Goal: Task Accomplishment & Management: Complete application form

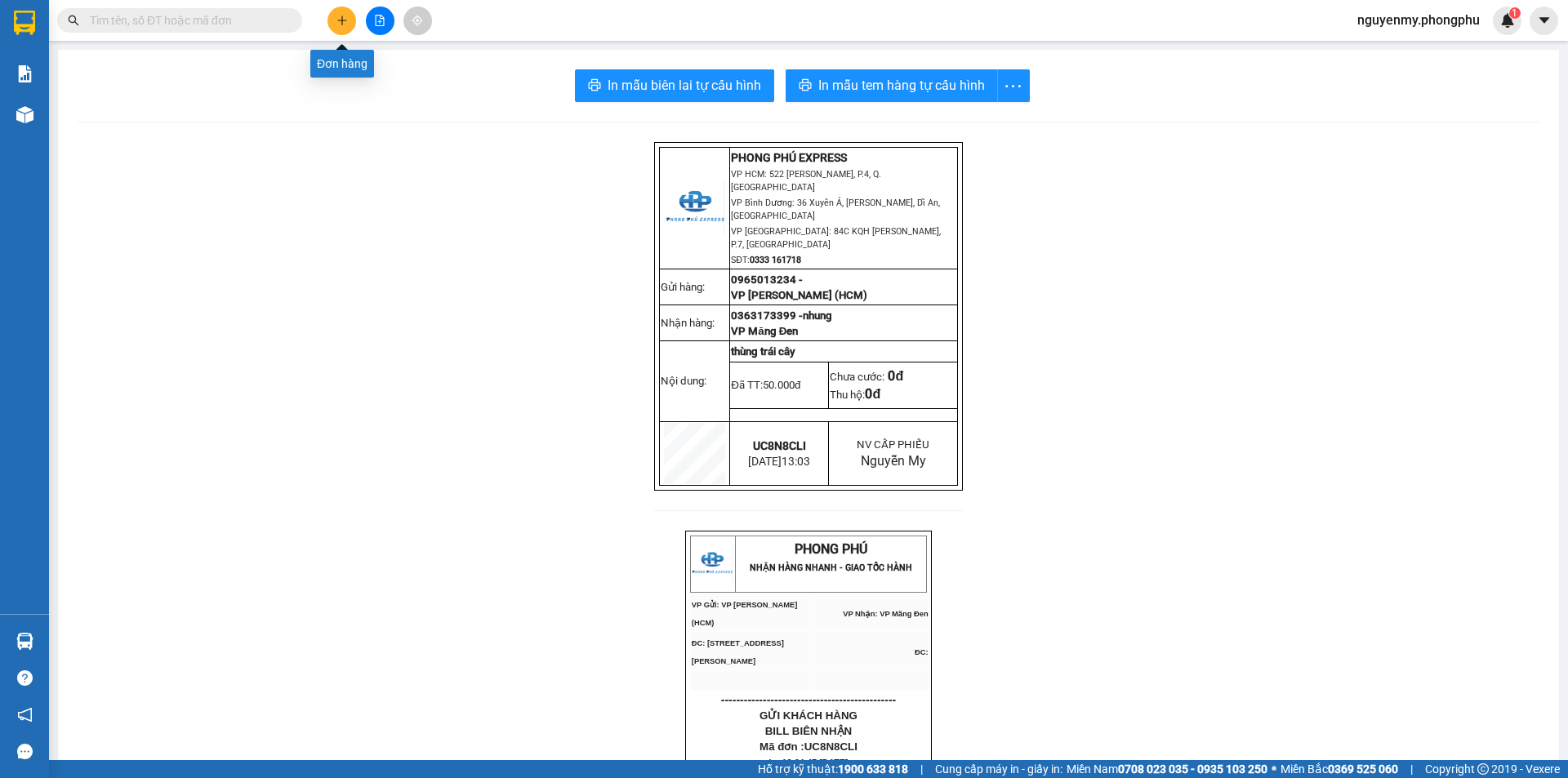
click at [340, 27] on button at bounding box center [341, 20] width 28 height 28
click at [208, 17] on input "text" at bounding box center [187, 21] width 193 height 18
click at [229, 26] on input "text" at bounding box center [187, 21] width 193 height 18
click at [341, 16] on icon "plus" at bounding box center [342, 20] width 12 height 12
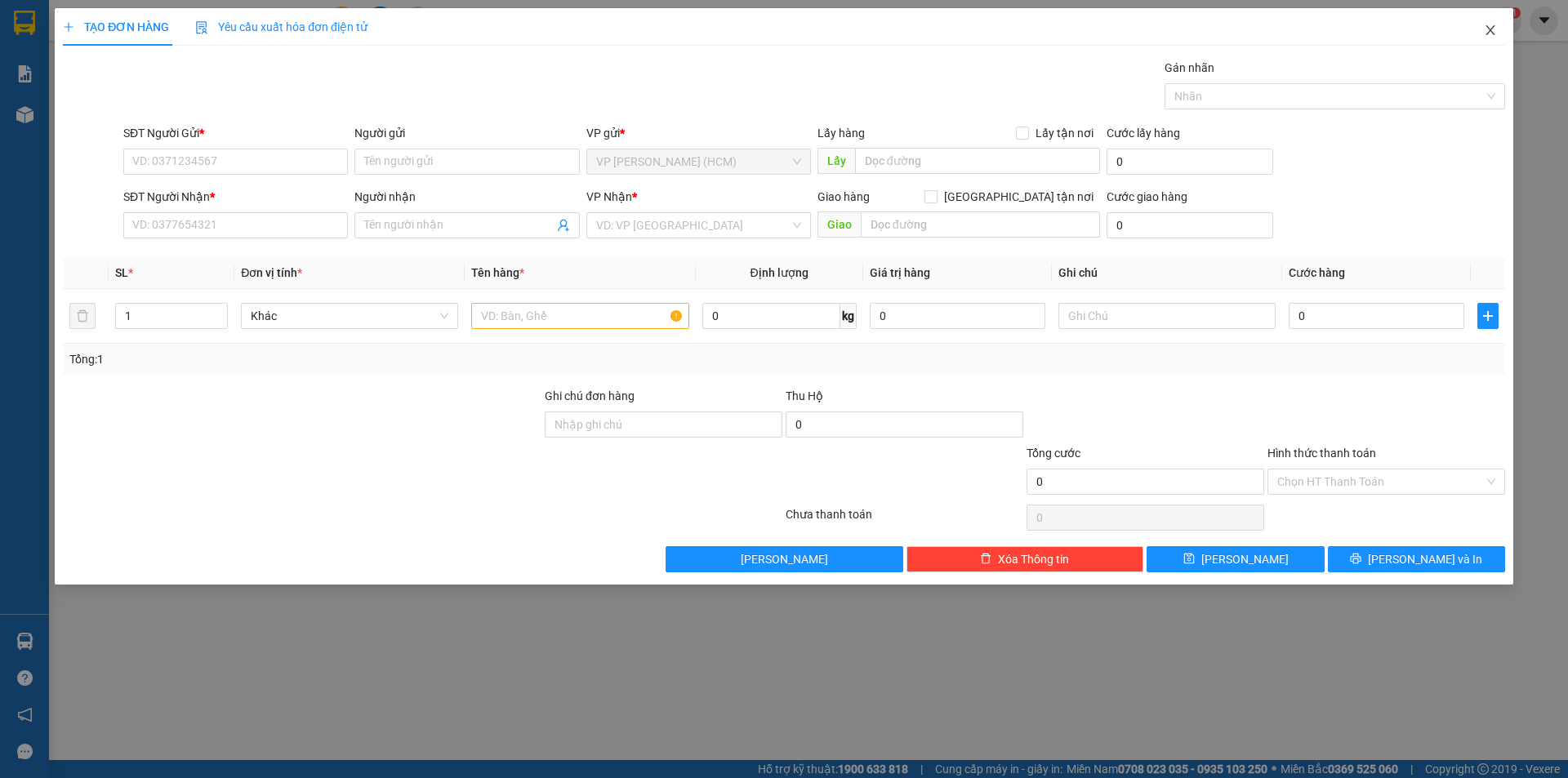
click at [1488, 36] on icon "close" at bounding box center [1490, 30] width 13 height 13
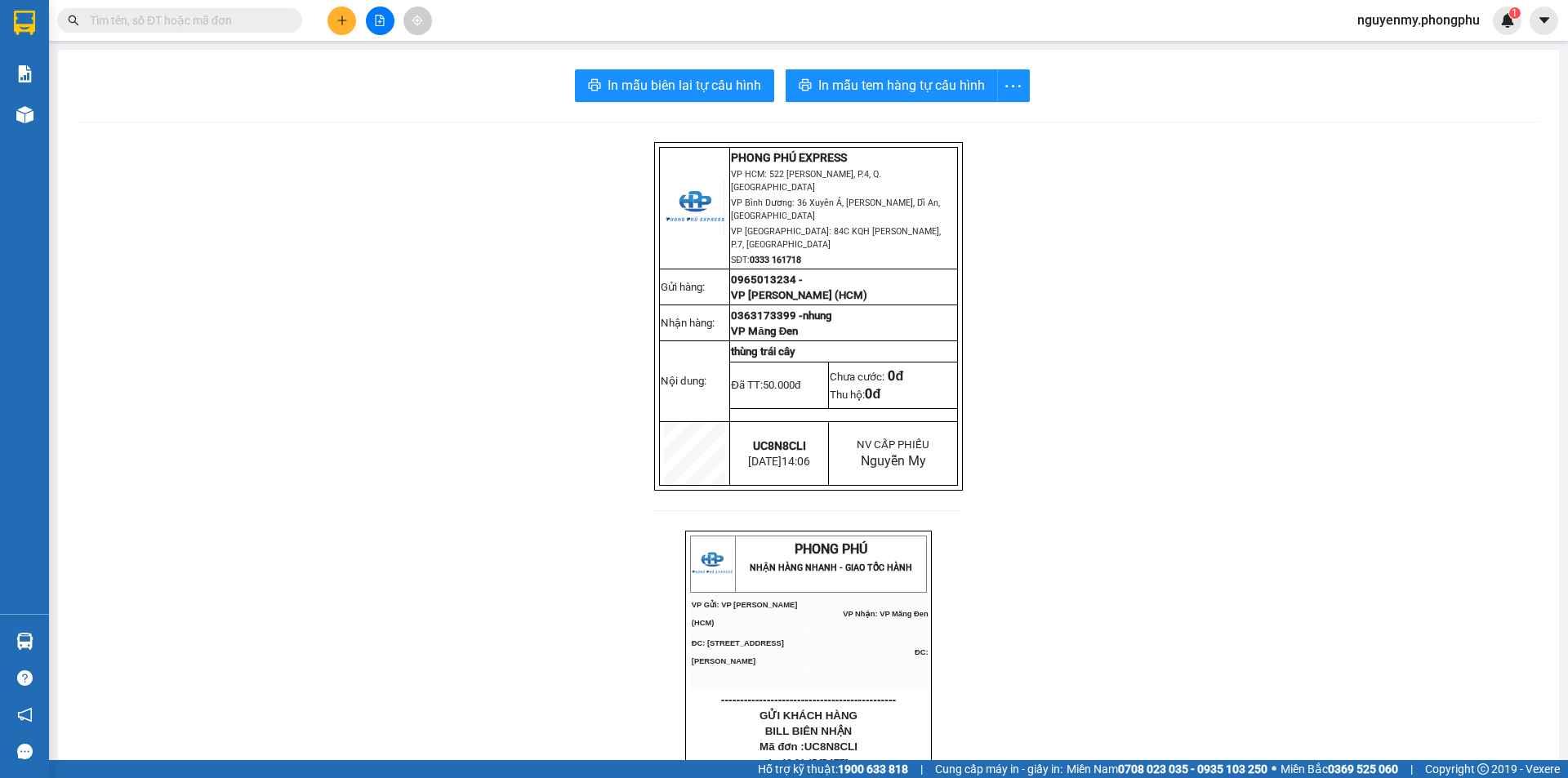
click at [232, 20] on input "text" at bounding box center [187, 21] width 193 height 18
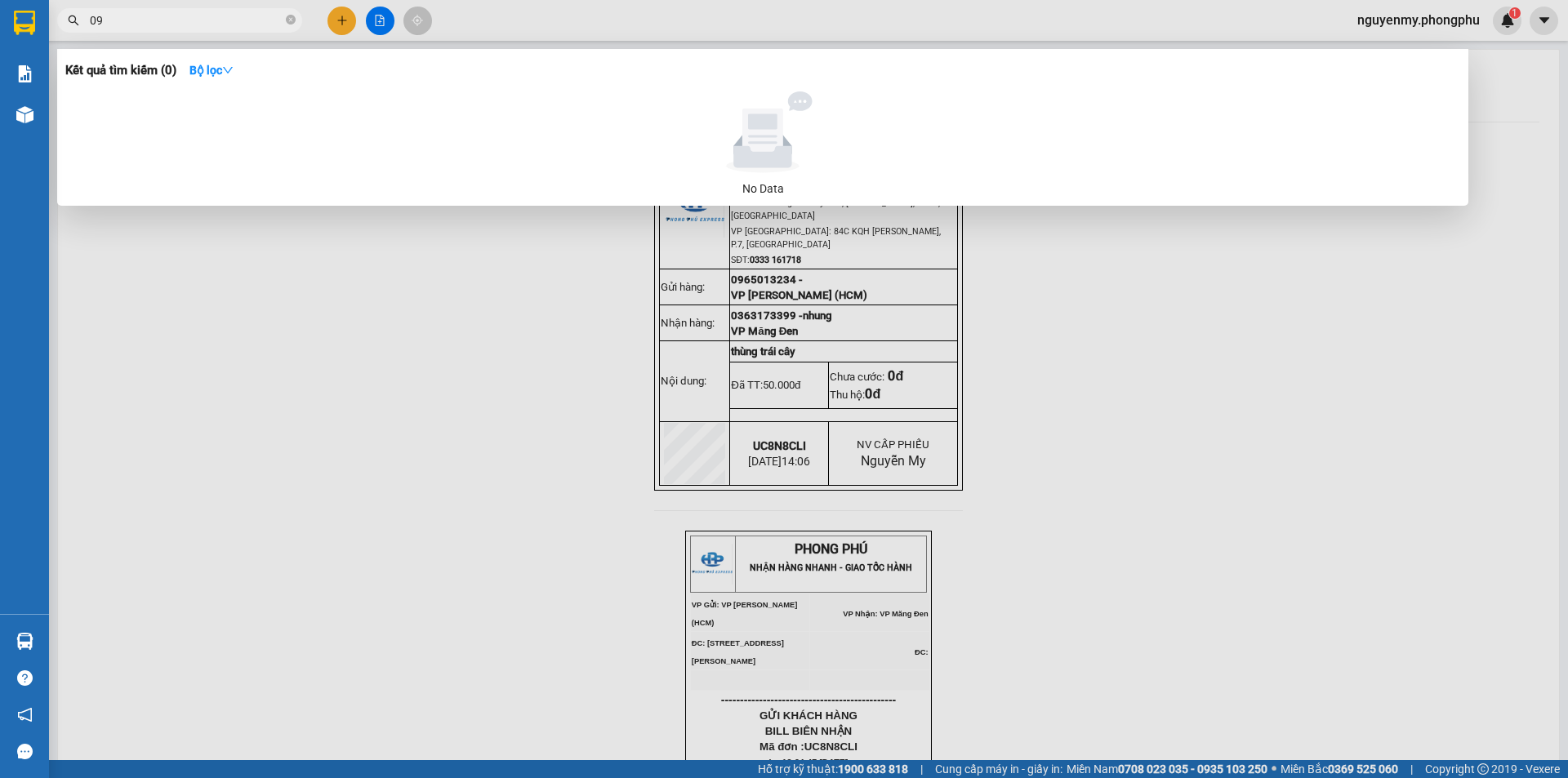
type input "0"
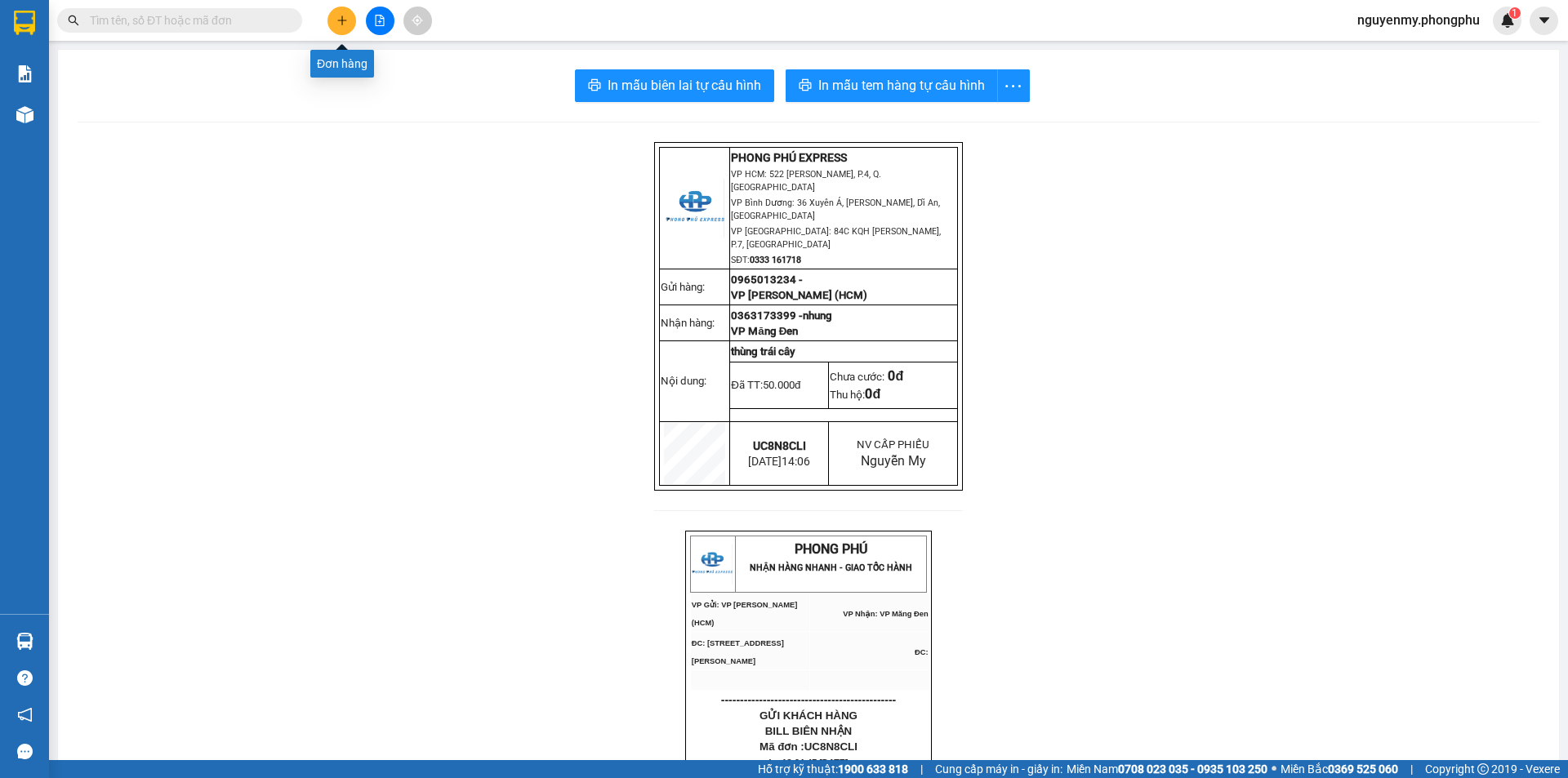
click at [339, 24] on icon "plus" at bounding box center [342, 20] width 12 height 12
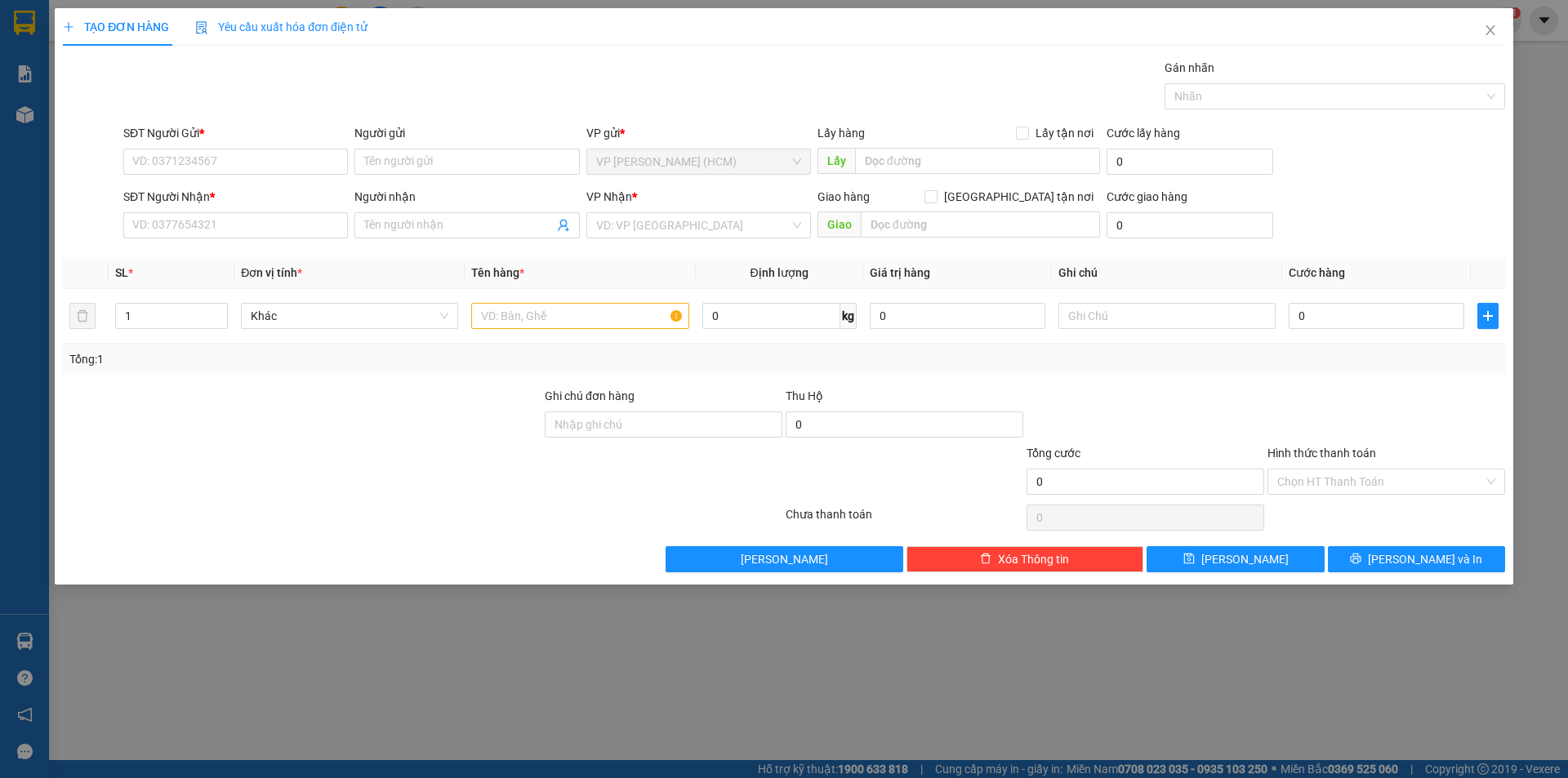
click at [521, 688] on div "TẠO ĐƠN HÀNG Yêu cầu xuất hóa đơn điện tử Transit Pickup Surcharge Ids Transit …" at bounding box center [784, 389] width 1568 height 778
